Goal: Information Seeking & Learning: Find specific page/section

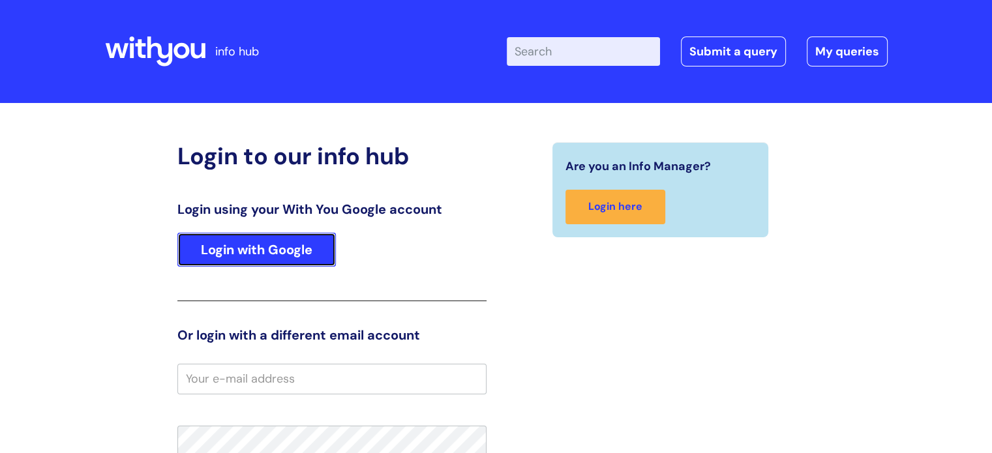
click at [248, 258] on link "Login with Google" at bounding box center [256, 250] width 158 height 34
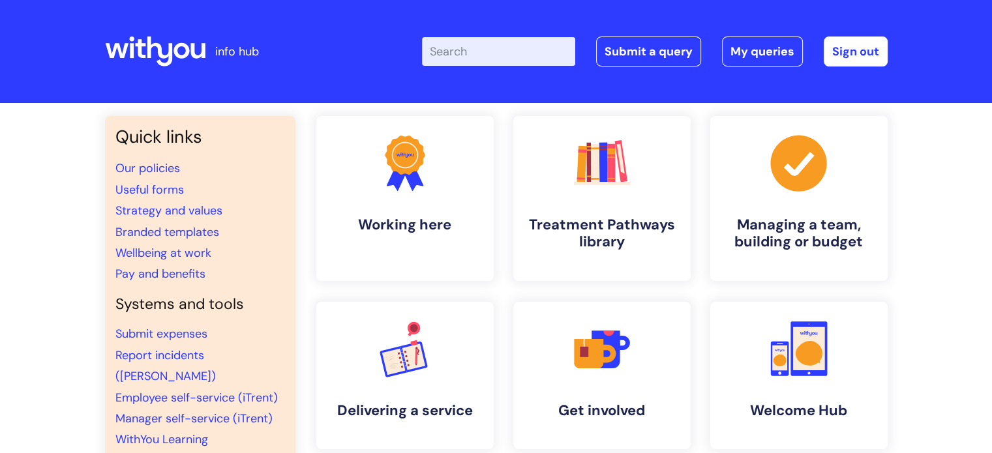
click at [488, 54] on input "Enter your search term here..." at bounding box center [498, 51] width 153 height 29
type input "refer a friend"
click button "Search" at bounding box center [0, 0] width 0 height 0
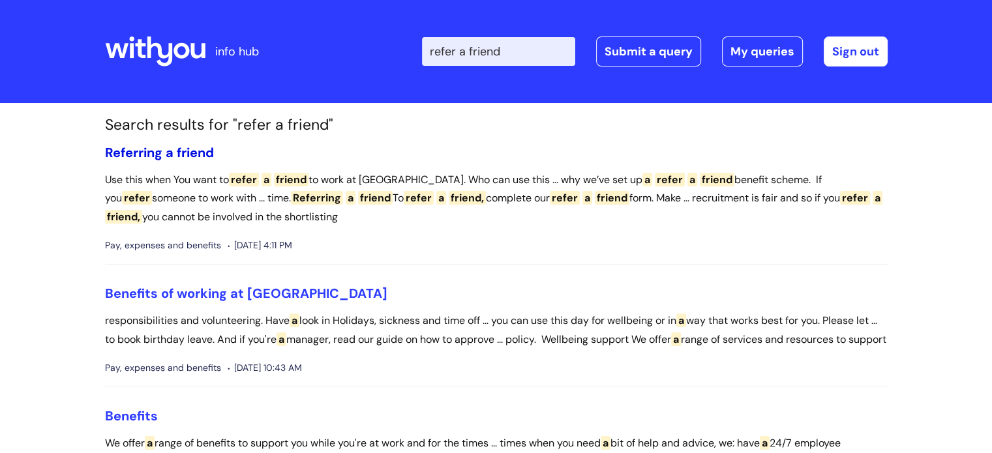
click at [115, 149] on span "Referring" at bounding box center [133, 152] width 57 height 17
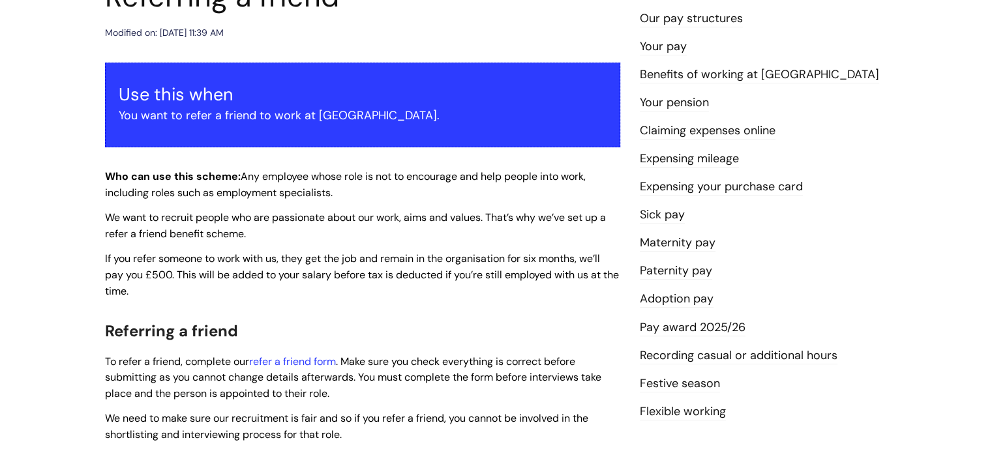
scroll to position [261, 0]
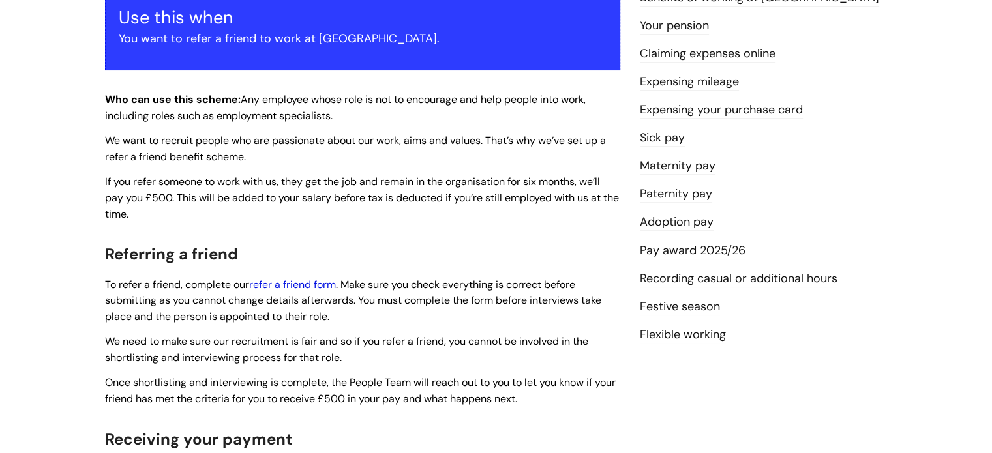
click at [275, 283] on link "refer a friend form" at bounding box center [292, 285] width 87 height 14
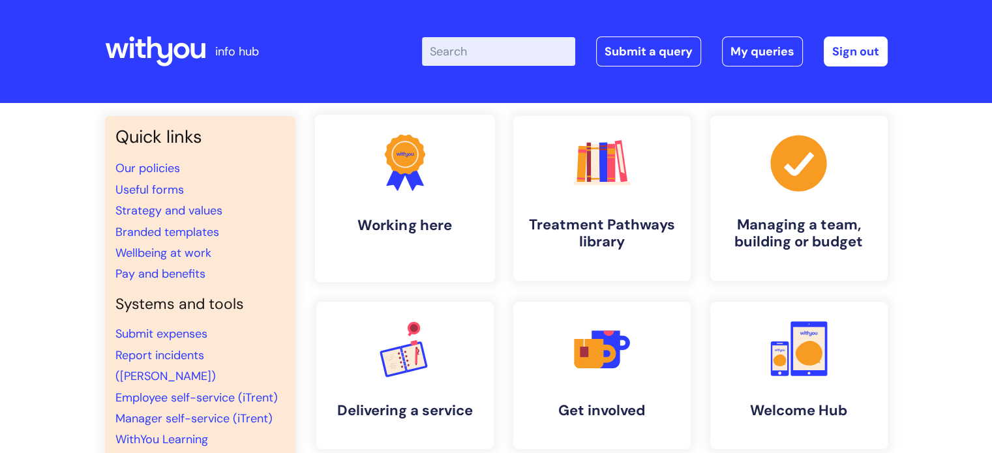
click at [388, 233] on h4 "Working here" at bounding box center [404, 225] width 159 height 18
